Goal: Transaction & Acquisition: Purchase product/service

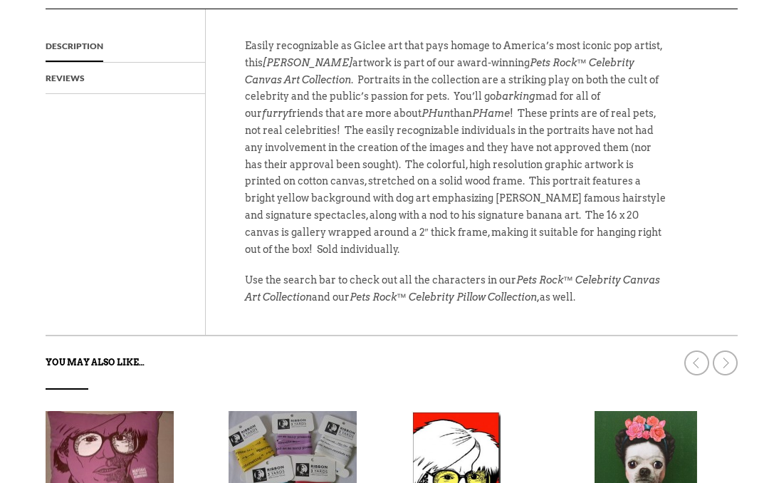
scroll to position [568, 0]
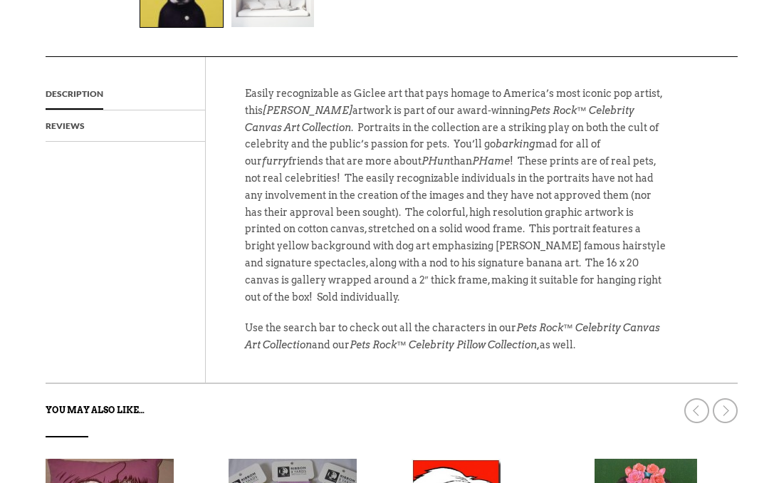
click at [730, 400] on link at bounding box center [724, 410] width 25 height 25
click at [724, 403] on link at bounding box center [724, 410] width 25 height 25
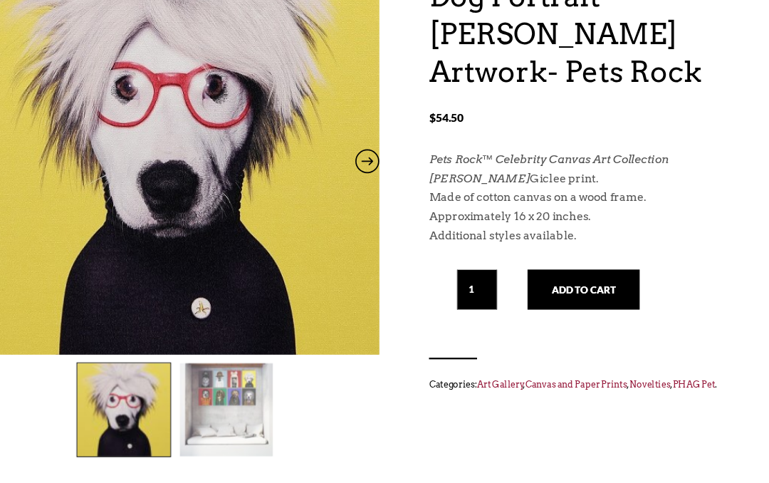
scroll to position [190, 0]
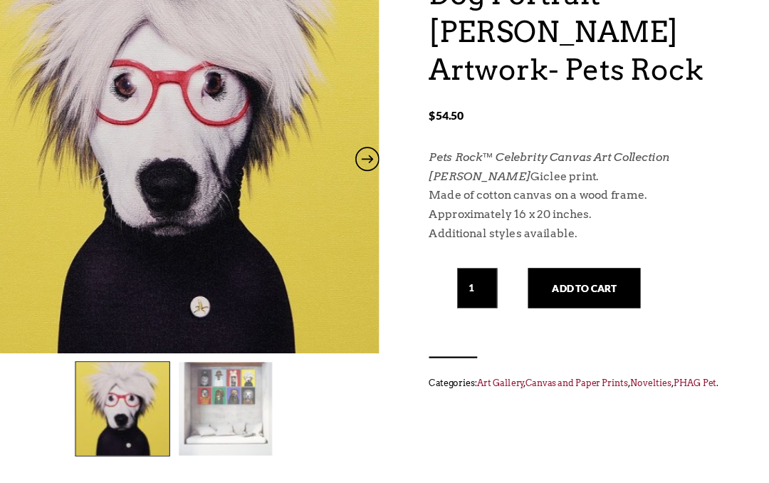
click at [474, 150] on p "Andy Warhol Giclee print." at bounding box center [588, 158] width 270 height 17
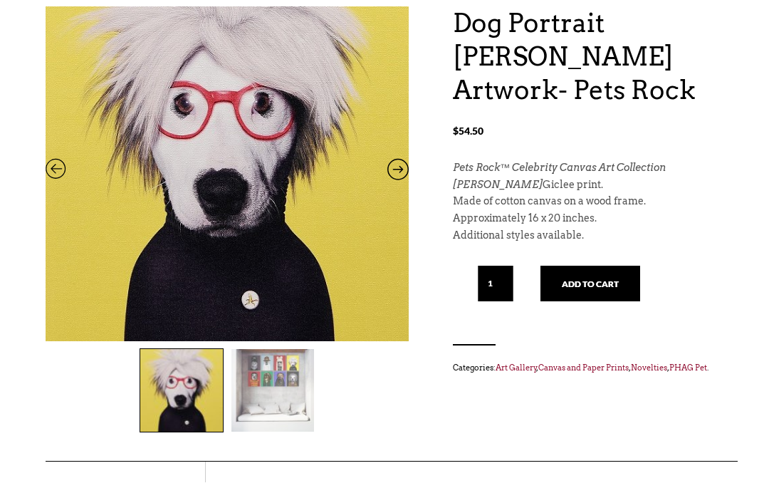
scroll to position [164, 0]
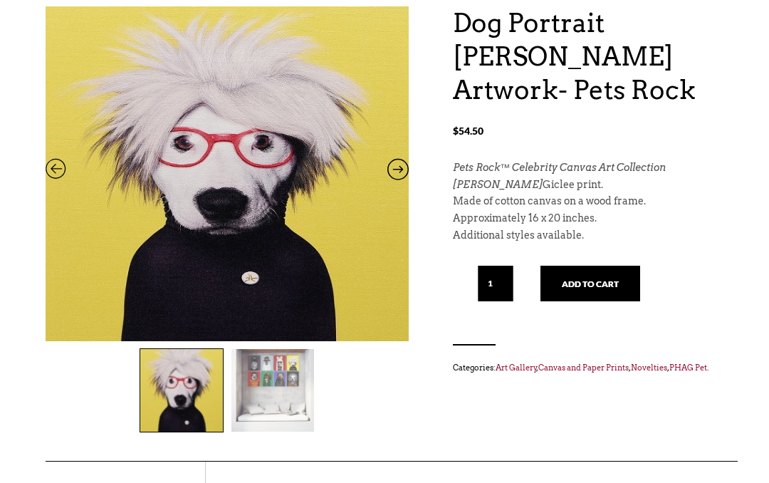
click at [51, 165] on icon at bounding box center [56, 172] width 21 height 19
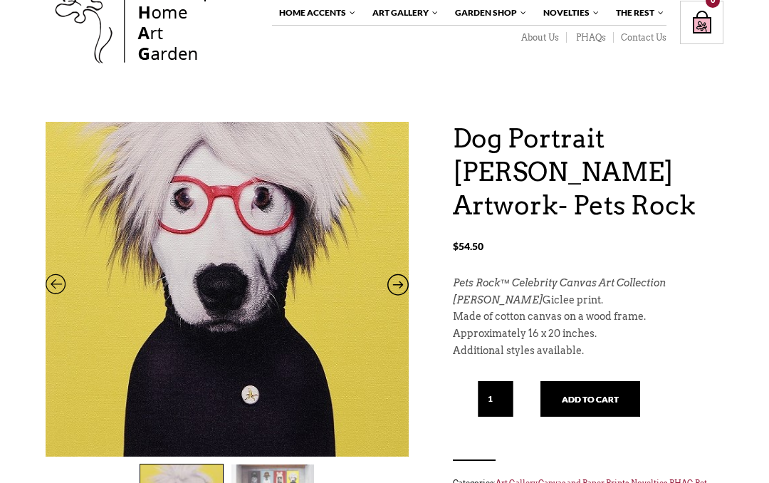
scroll to position [0, 0]
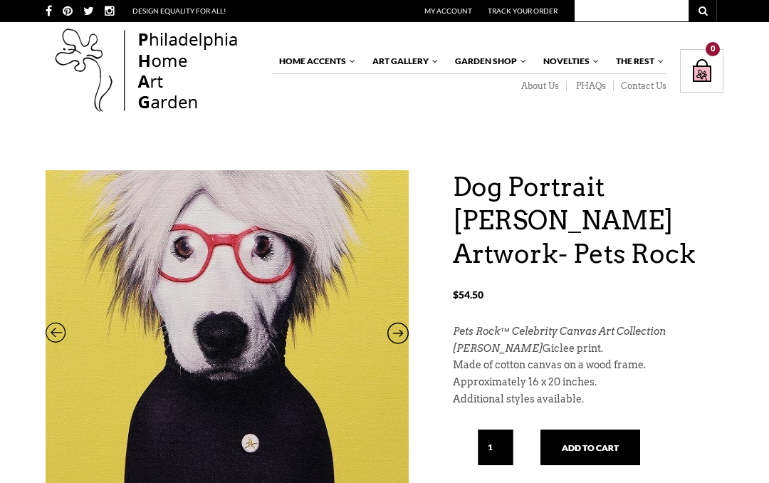
click at [0, 0] on link "Apparel & Accessories" at bounding box center [0, 0] width 0 height 0
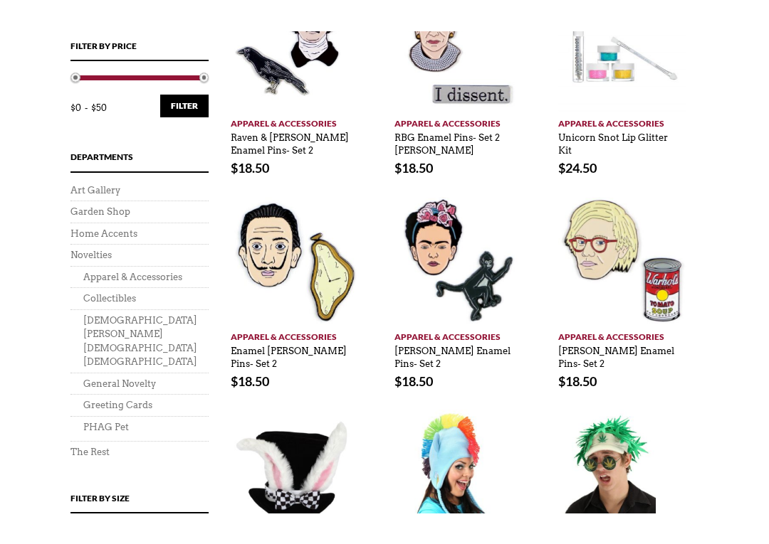
scroll to position [569, 0]
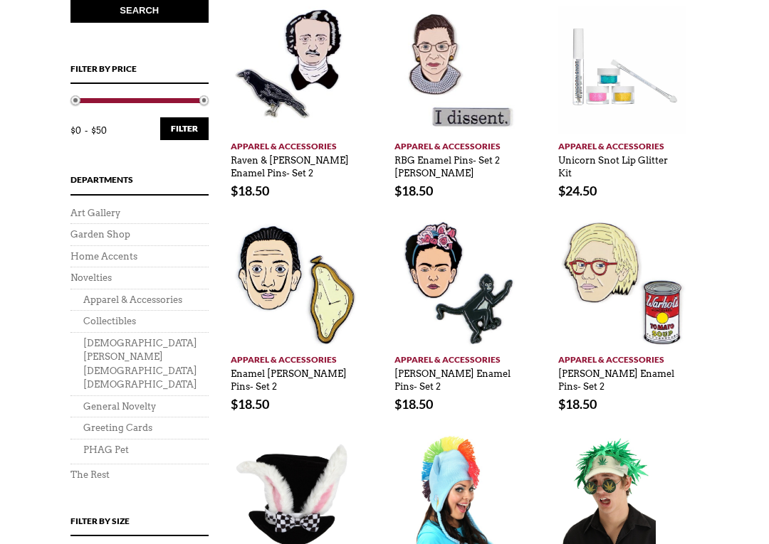
click at [100, 295] on link "Apparel & Accessories" at bounding box center [132, 300] width 99 height 11
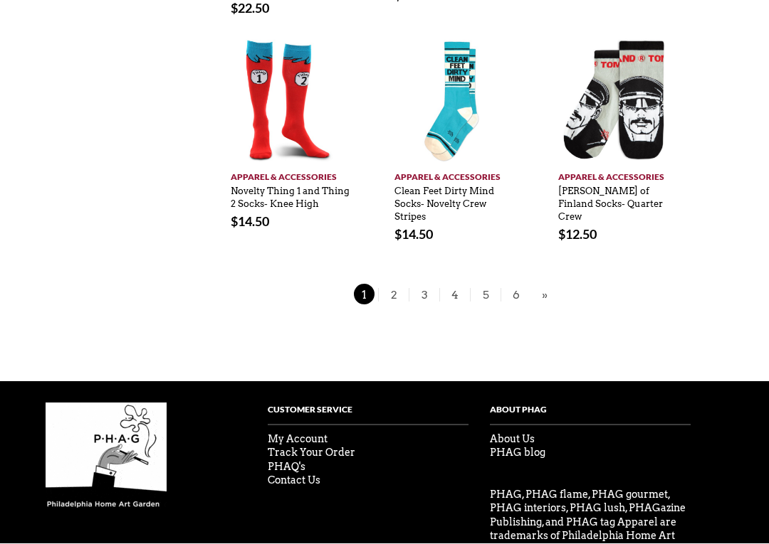
scroll to position [1191, 0]
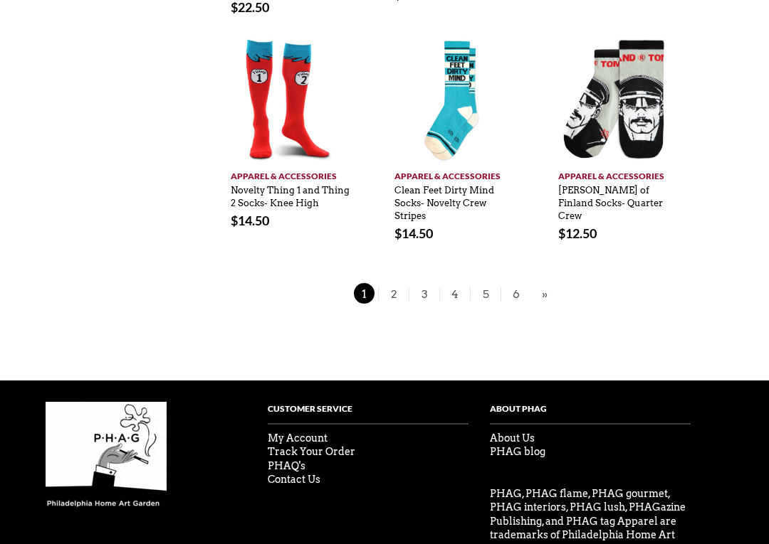
click at [388, 284] on span "2" at bounding box center [393, 294] width 21 height 21
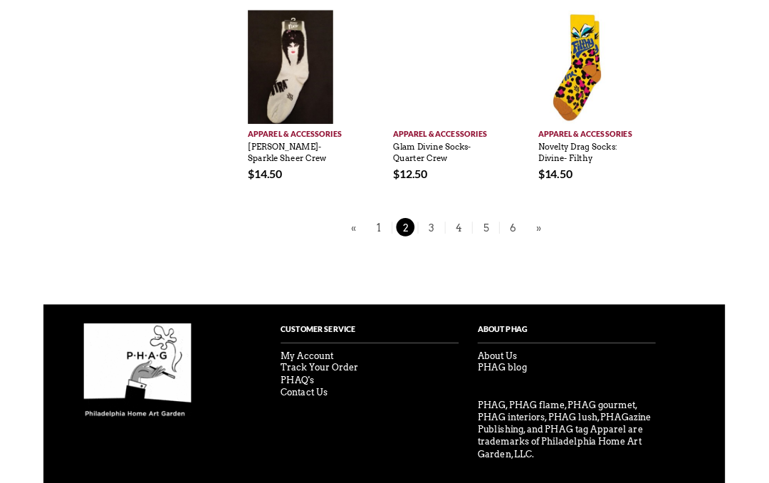
scroll to position [1191, 0]
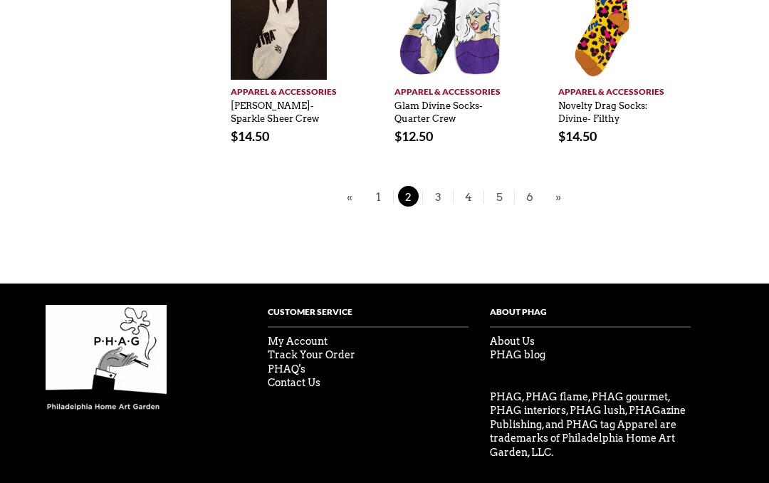
click at [436, 186] on span "3" at bounding box center [437, 196] width 21 height 21
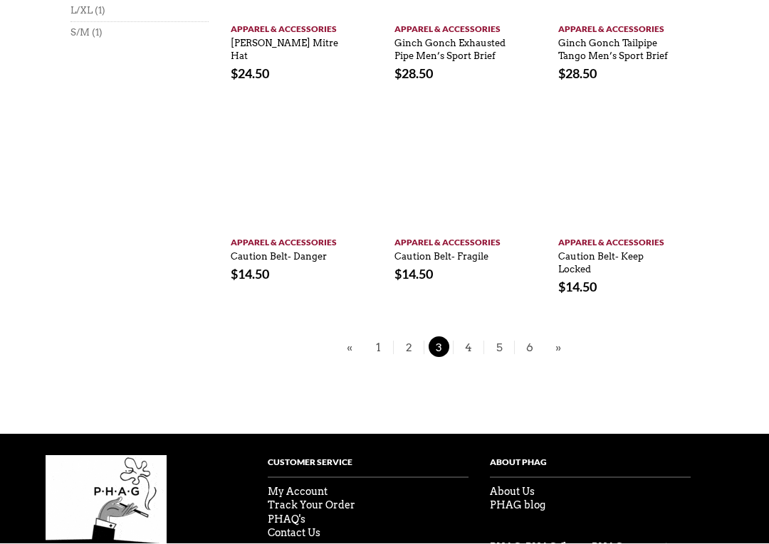
scroll to position [1028, 0]
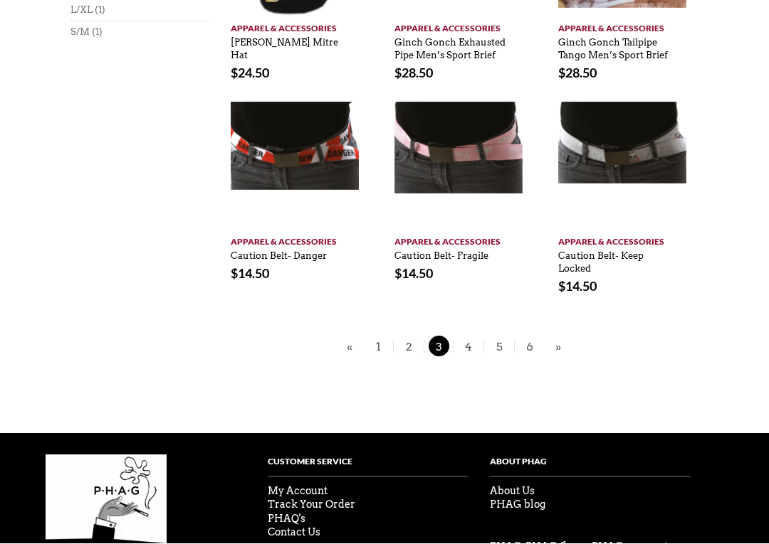
click at [460, 352] on span "4" at bounding box center [468, 347] width 21 height 21
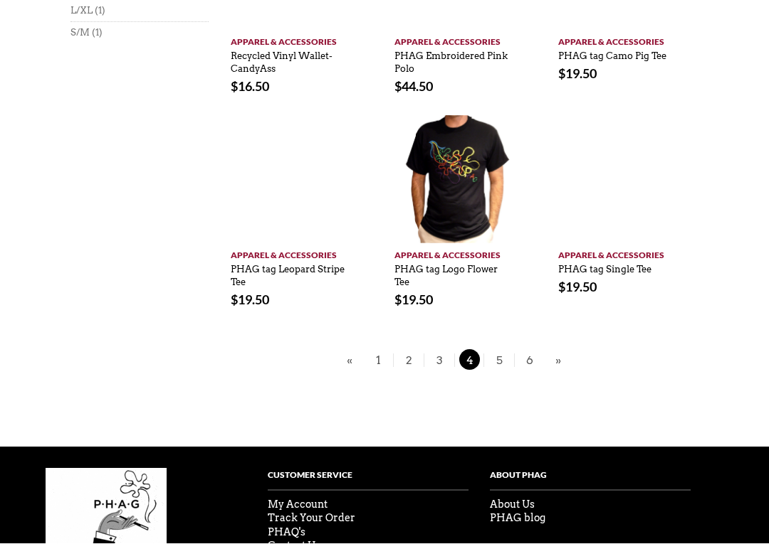
scroll to position [1028, 0]
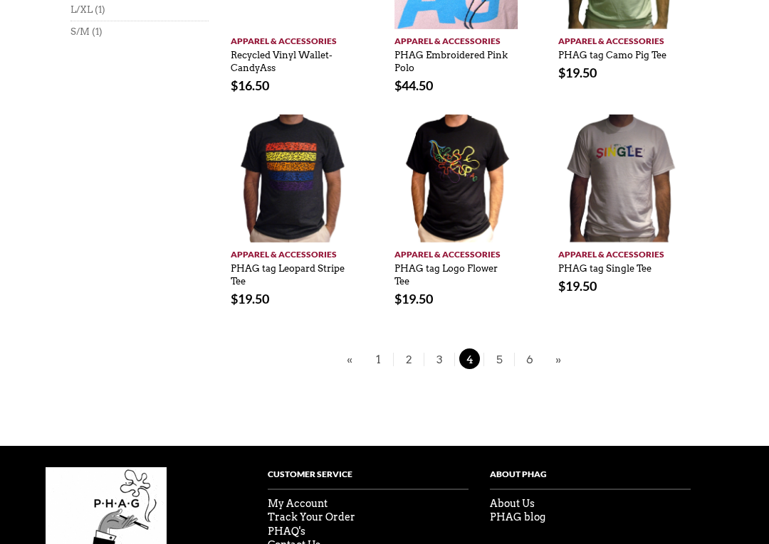
click at [500, 349] on span "5" at bounding box center [498, 359] width 21 height 21
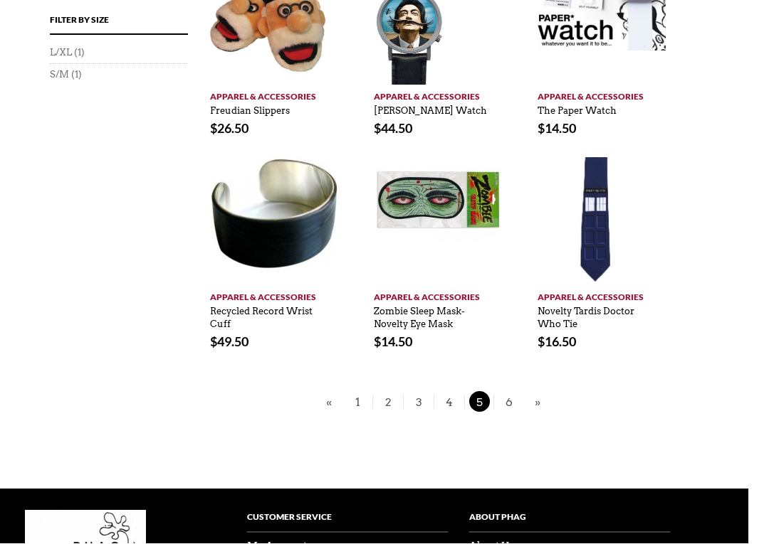
scroll to position [986, 21]
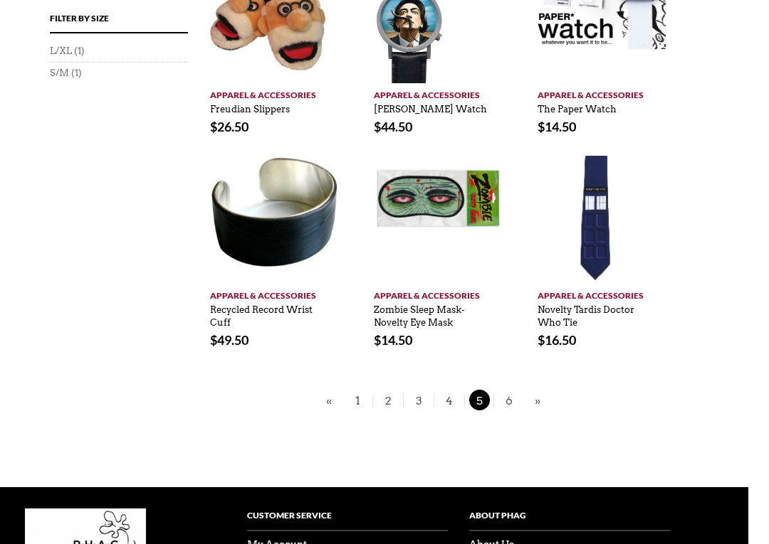
click at [502, 395] on span "6" at bounding box center [508, 401] width 21 height 21
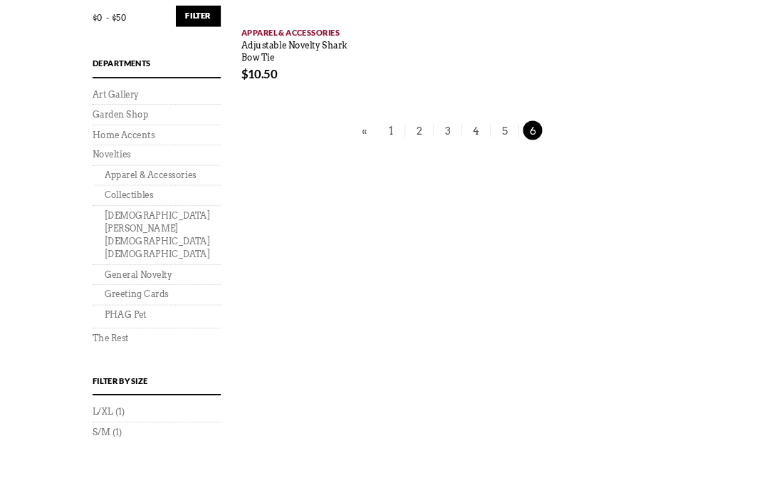
scroll to position [632, 0]
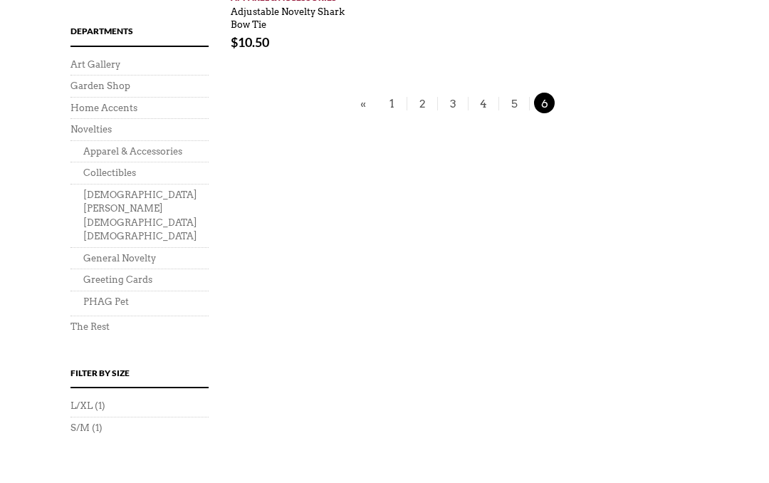
click at [98, 297] on link "PHAG Pet" at bounding box center [106, 302] width 46 height 11
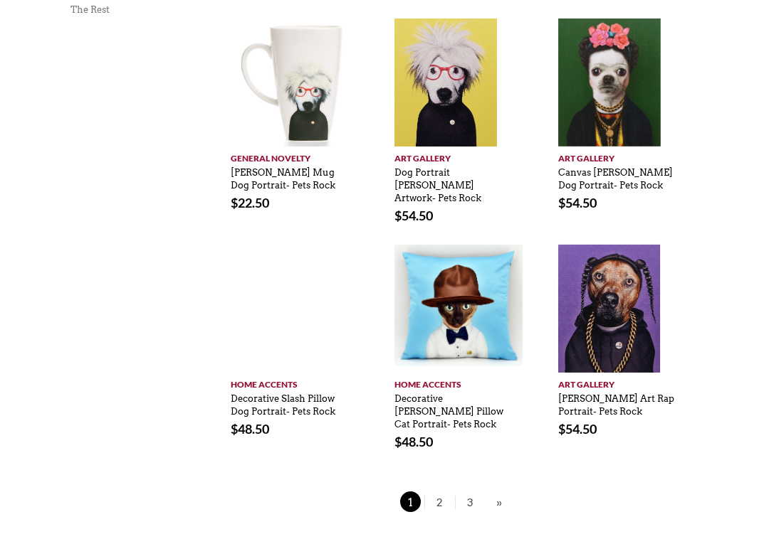
scroll to position [1046, 0]
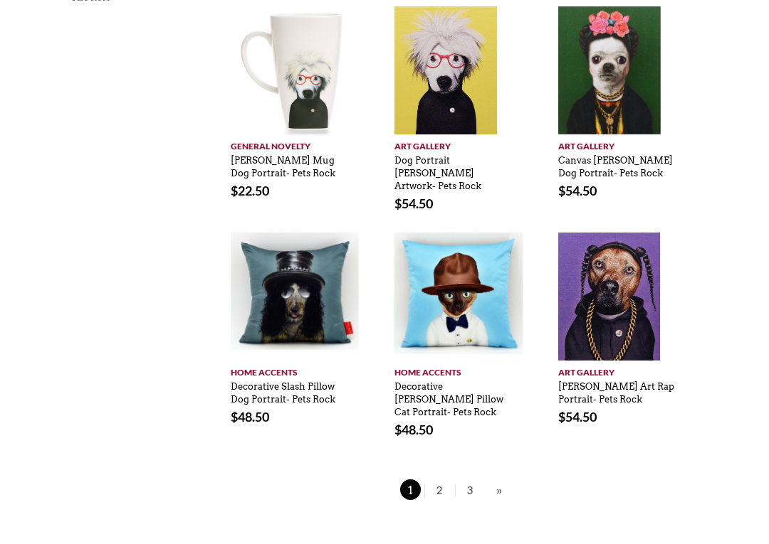
click at [434, 480] on span "2" at bounding box center [439, 490] width 21 height 21
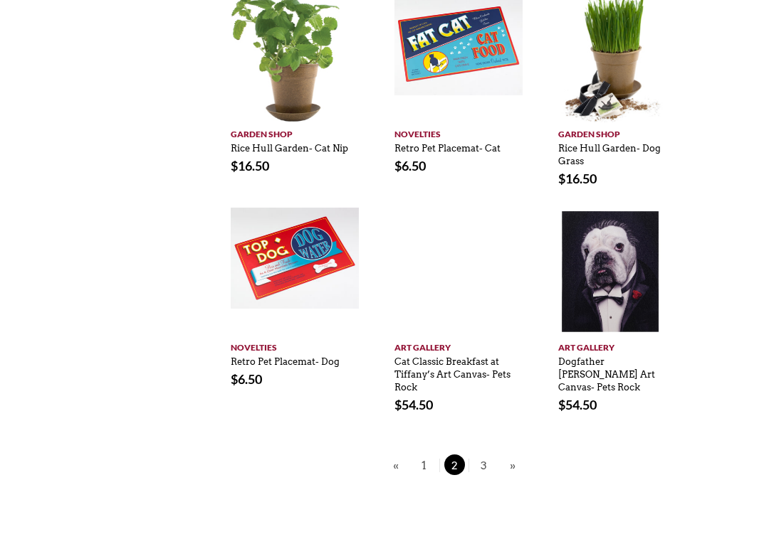
scroll to position [989, 0]
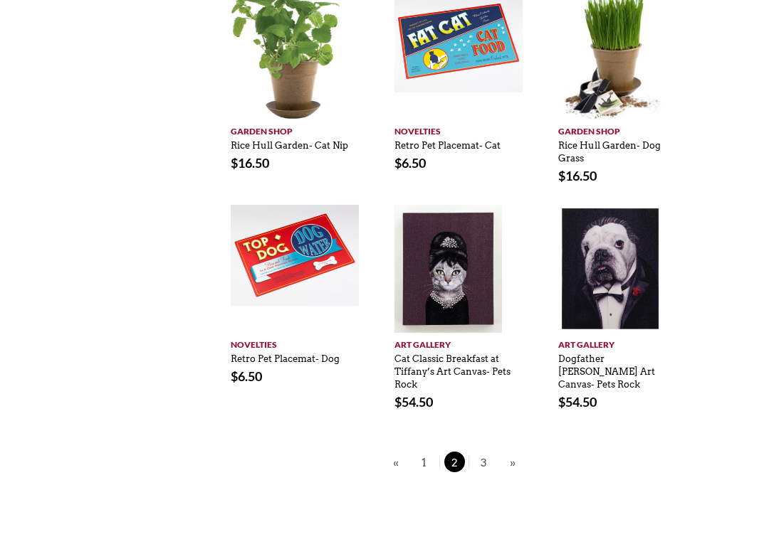
click at [477, 453] on span "3" at bounding box center [483, 463] width 21 height 21
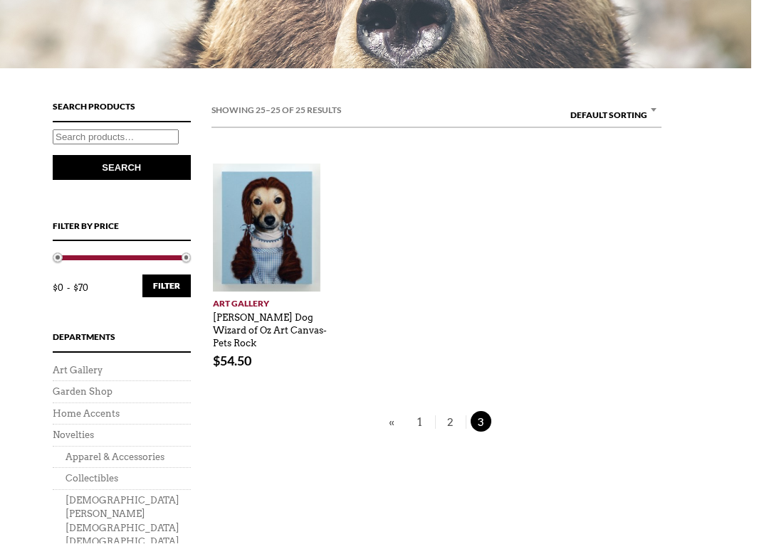
scroll to position [335, 18]
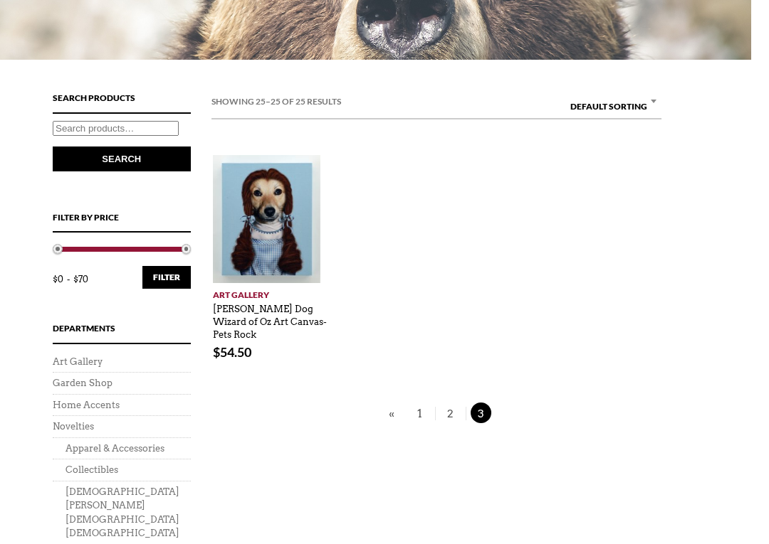
click at [447, 404] on span "2" at bounding box center [450, 414] width 21 height 21
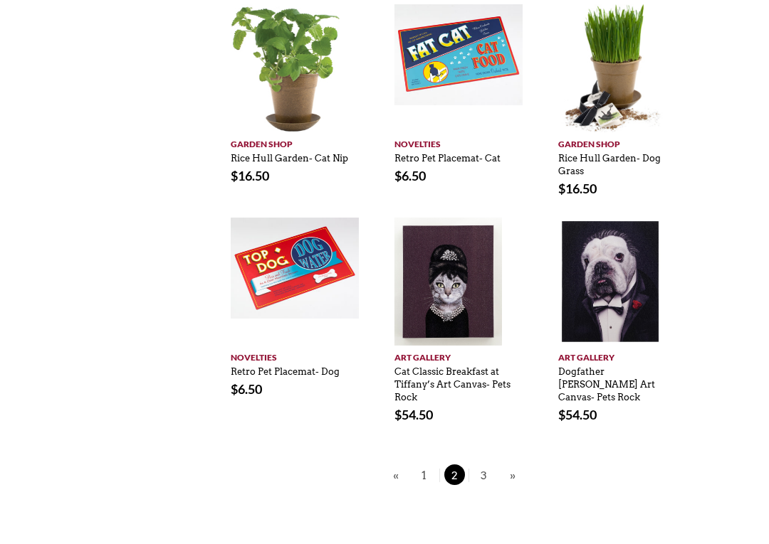
scroll to position [977, 0]
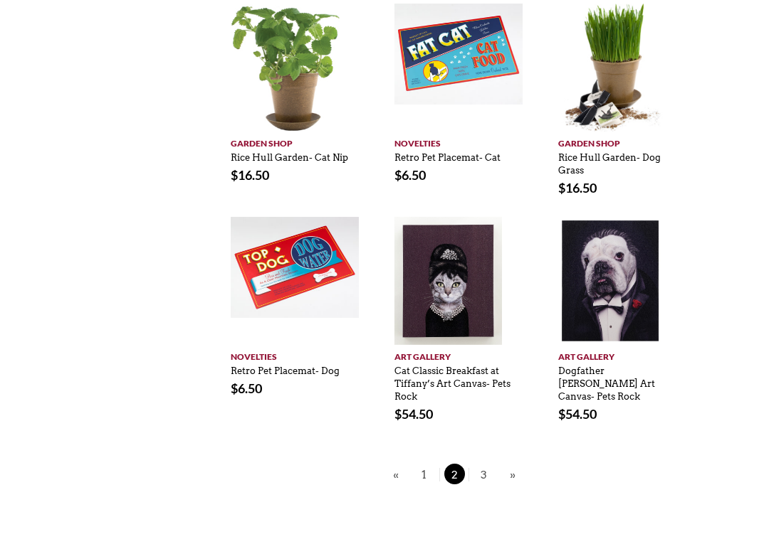
click at [426, 465] on span "1" at bounding box center [424, 475] width 21 height 21
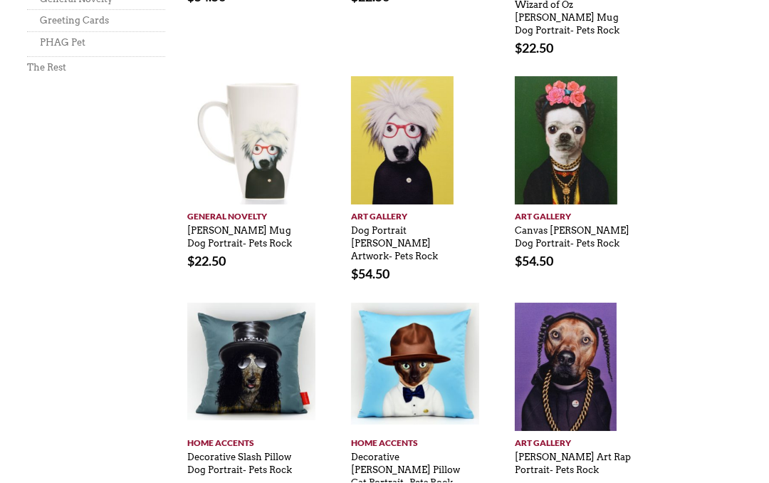
scroll to position [977, 43]
click at [214, 218] on link "[PERSON_NAME] Mug Dog Portrait- Pets Rock" at bounding box center [239, 233] width 105 height 31
